Goal: Transaction & Acquisition: Purchase product/service

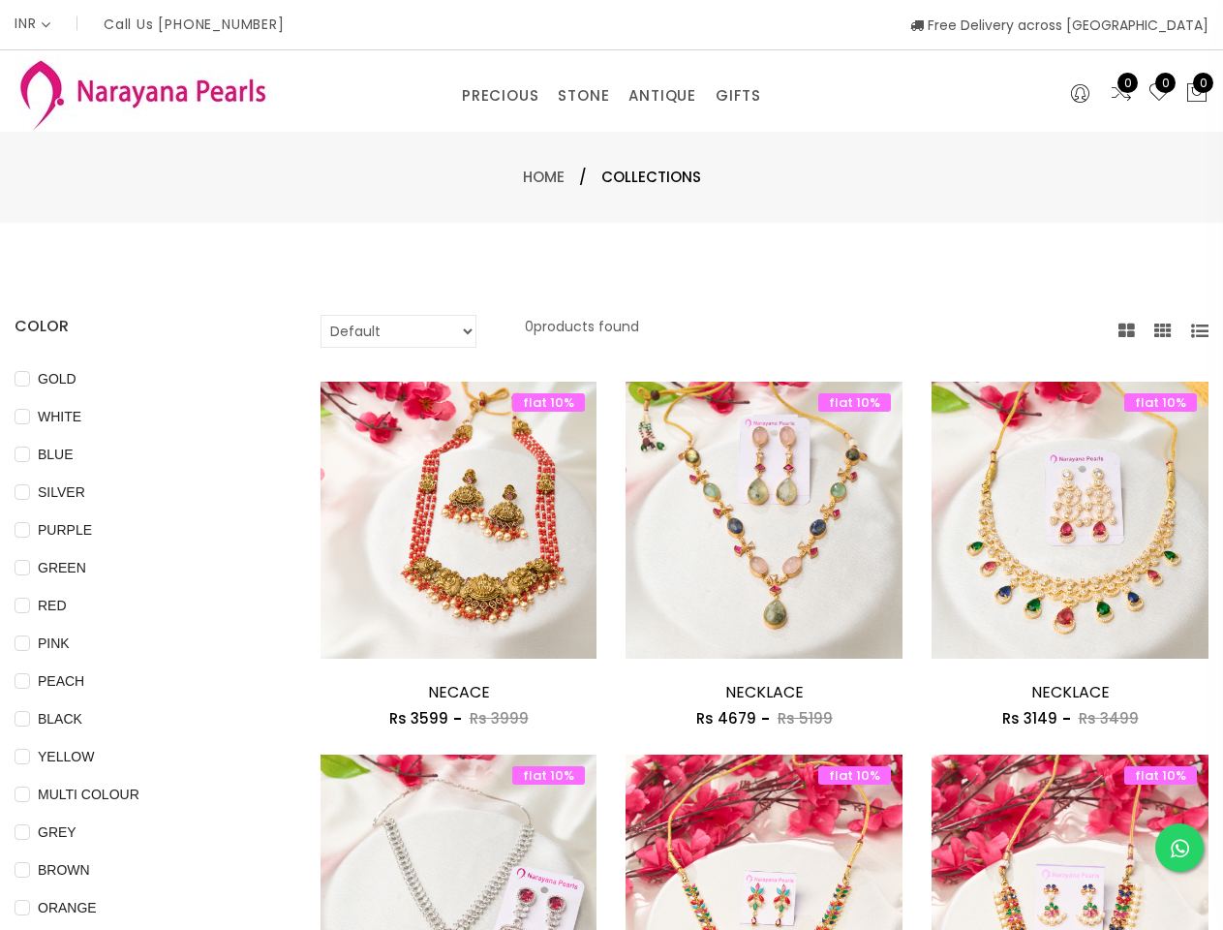
click at [611, 465] on div "flat 10% Add to cart NECKLACE Rs 4679 Rs 5199 flat 10% NECKLACE Rs 4679 Rs 5199…" at bounding box center [764, 568] width 306 height 373
click at [47, 379] on span "GOLD" at bounding box center [57, 378] width 54 height 21
click at [30, 379] on input "GOLD" at bounding box center [22, 393] width 15 height 44
checkbox input "true"
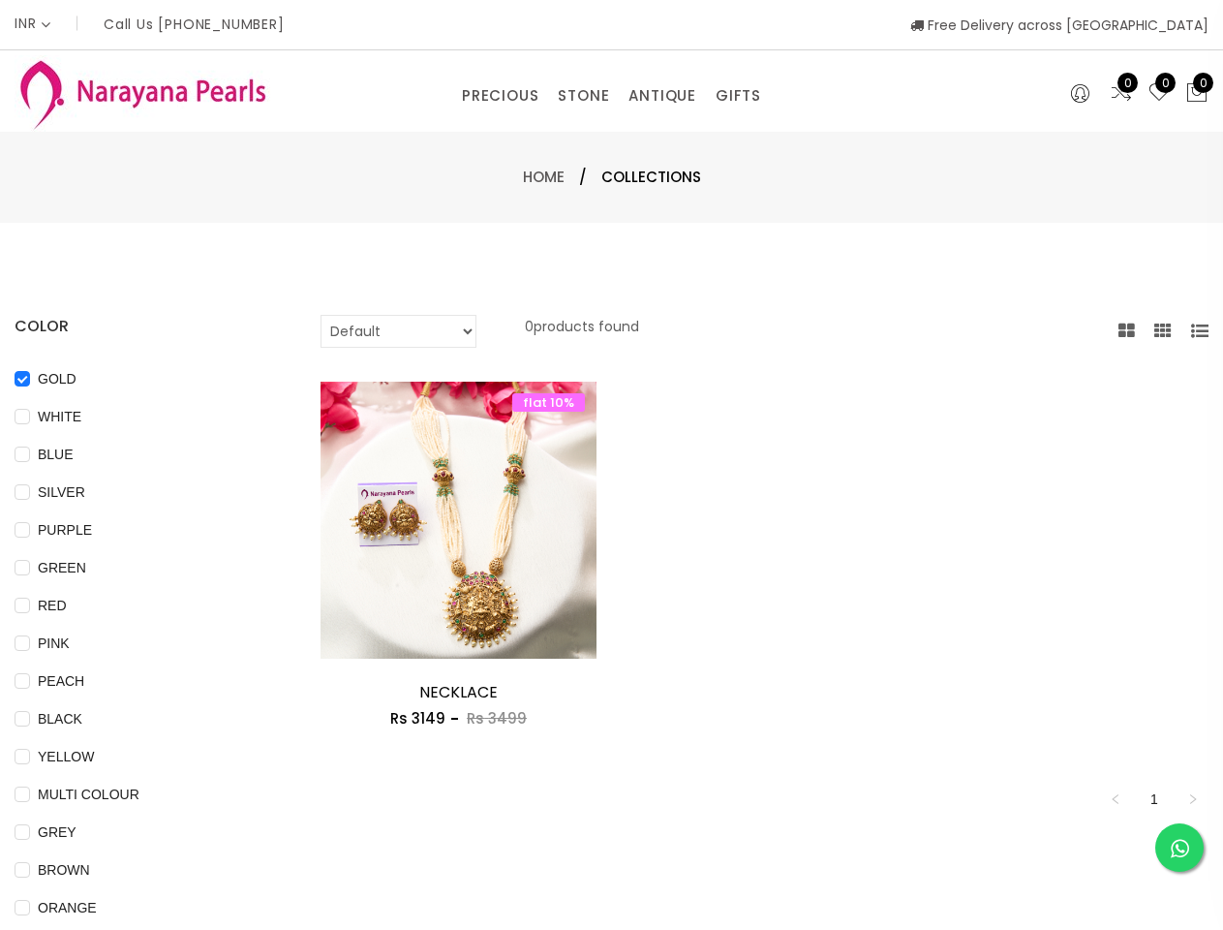
click at [49, 417] on span "WHITE" at bounding box center [59, 416] width 59 height 21
click at [30, 417] on input "WHITE" at bounding box center [22, 431] width 15 height 44
checkbox input "true"
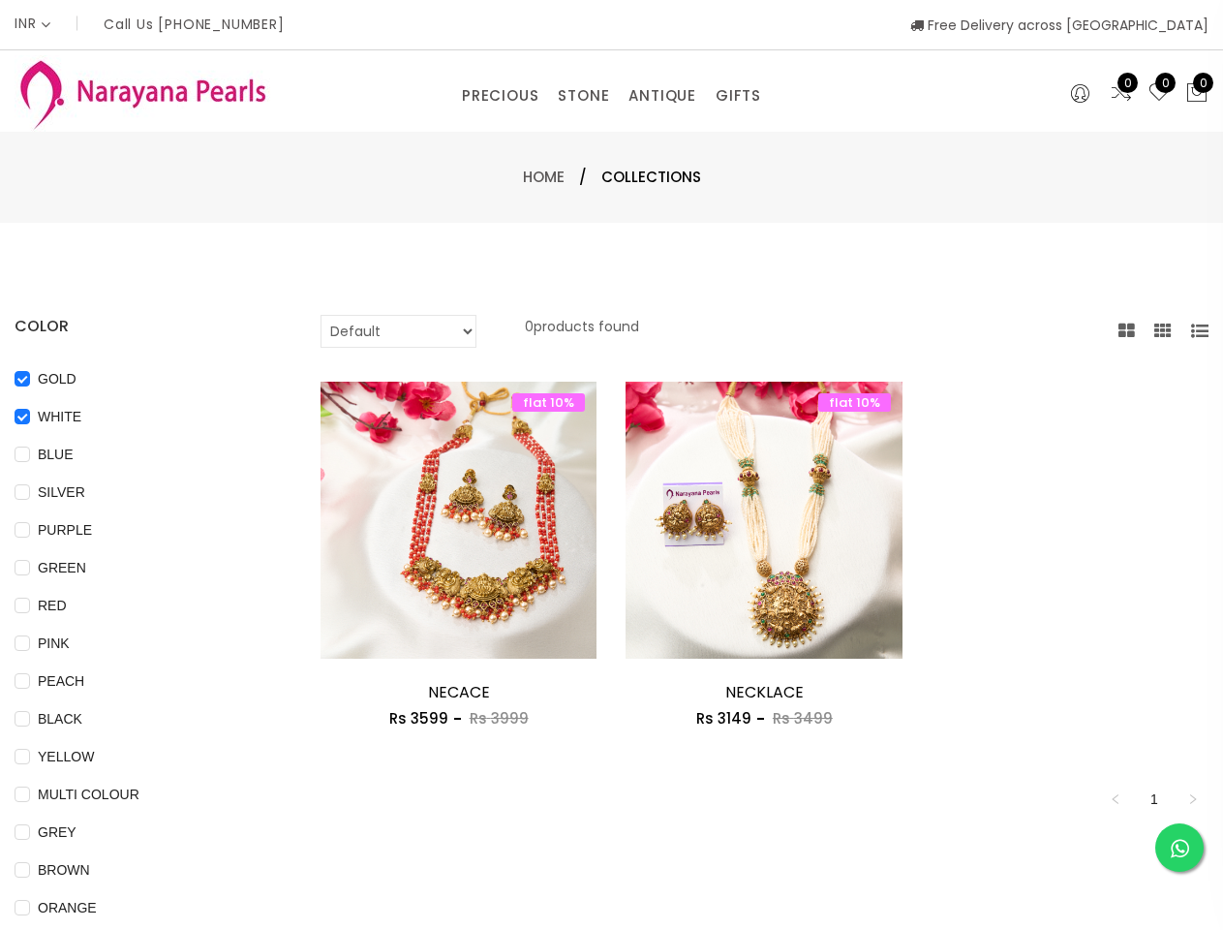
click at [45, 454] on span "BLUE" at bounding box center [55, 454] width 51 height 21
click at [30, 454] on input "BLUE" at bounding box center [22, 469] width 15 height 44
checkbox input "true"
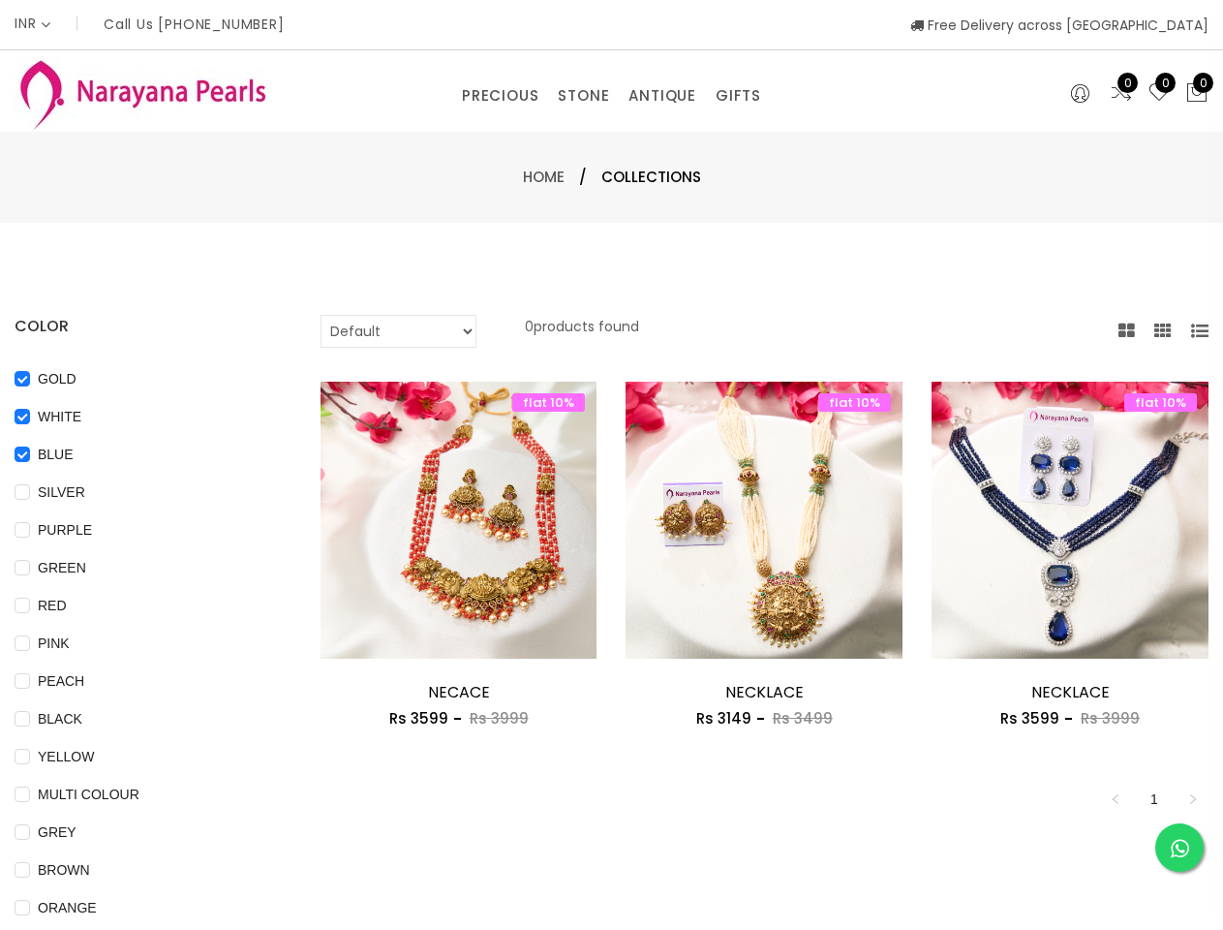
click at [49, 492] on span "SILVER" at bounding box center [61, 491] width 63 height 21
click at [30, 492] on input "SILVER" at bounding box center [22, 506] width 15 height 44
checkbox input "true"
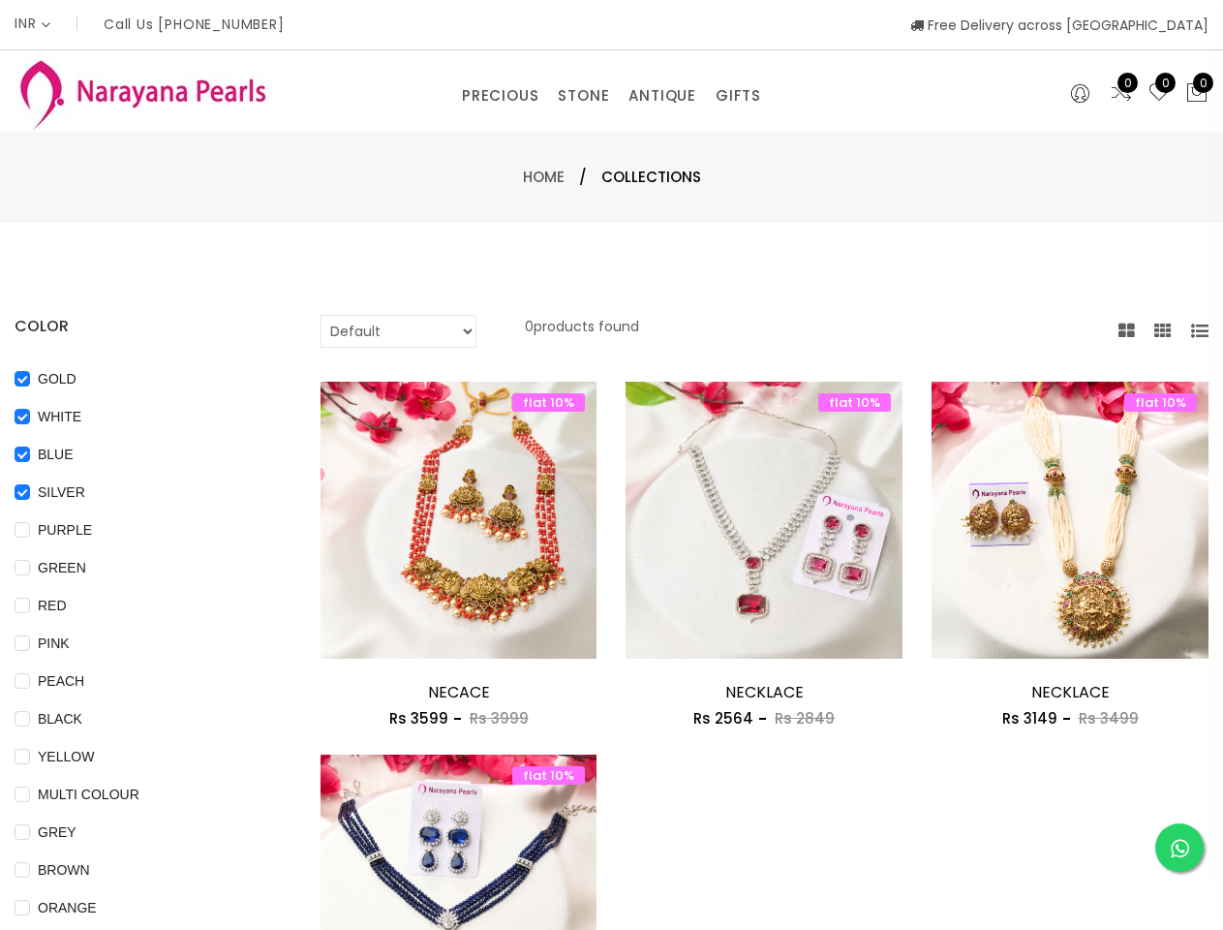
click at [52, 530] on span "PURPLE" at bounding box center [65, 529] width 70 height 21
click at [30, 530] on input "PURPLE" at bounding box center [22, 544] width 15 height 44
checkbox input "true"
click at [50, 568] on span "GREEN" at bounding box center [62, 567] width 64 height 21
click at [30, 568] on input "GREEN" at bounding box center [22, 582] width 15 height 44
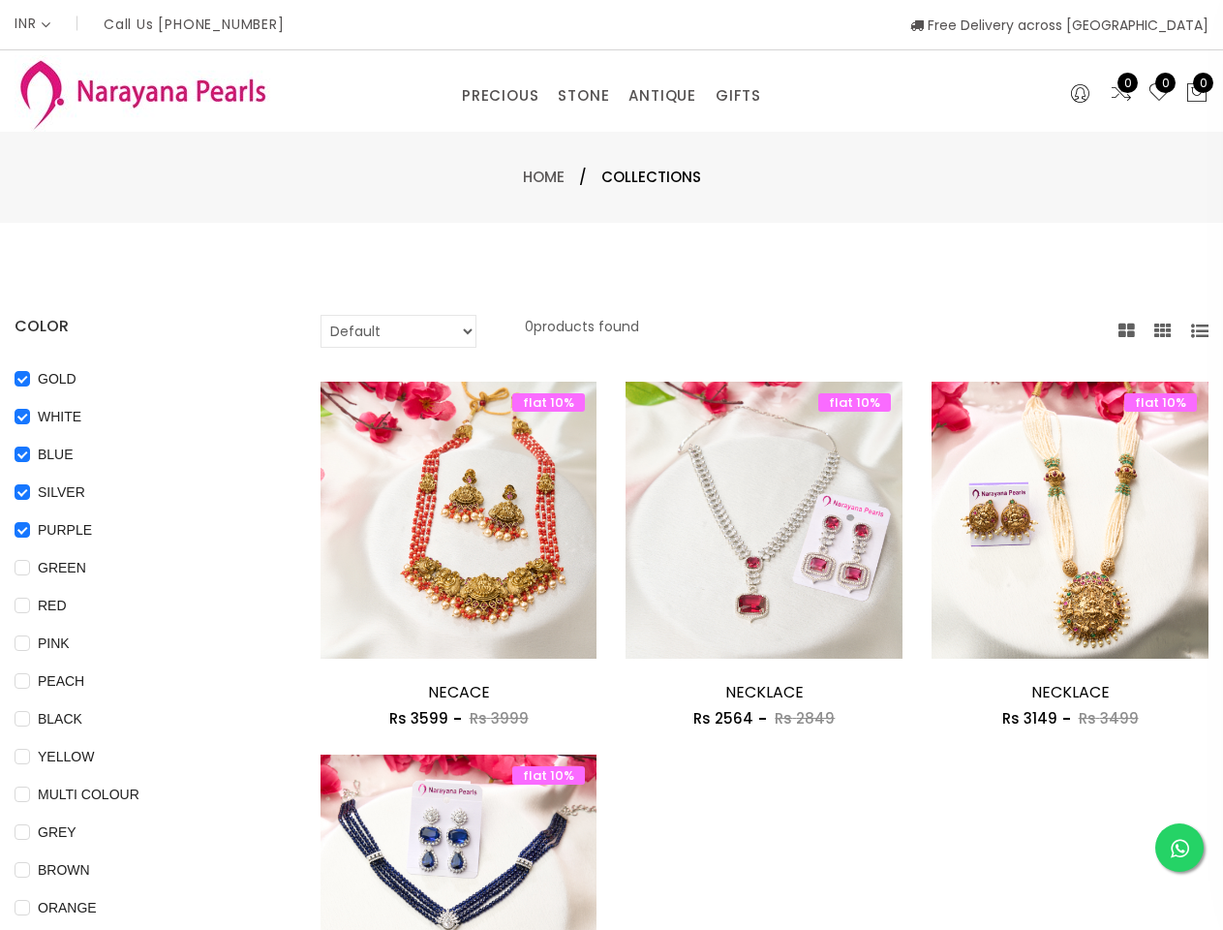
checkbox input "true"
click at [42, 605] on span "RED" at bounding box center [52, 605] width 45 height 21
click at [30, 605] on input "RED" at bounding box center [22, 620] width 15 height 44
checkbox input "true"
click at [45, 643] on span "PINK" at bounding box center [53, 643] width 47 height 21
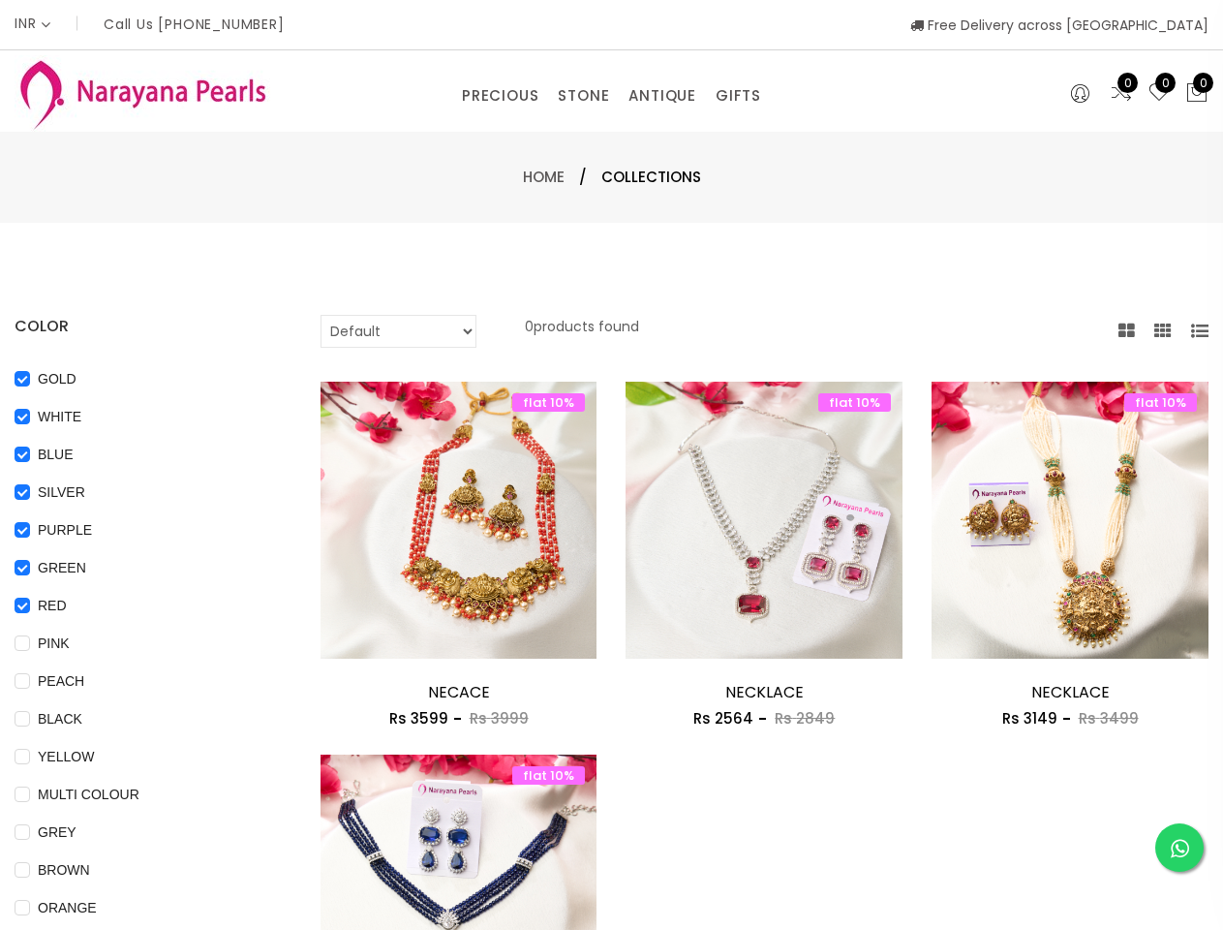
click at [30, 643] on input "PINK" at bounding box center [22, 657] width 15 height 44
checkbox input "true"
